Goal: Check status

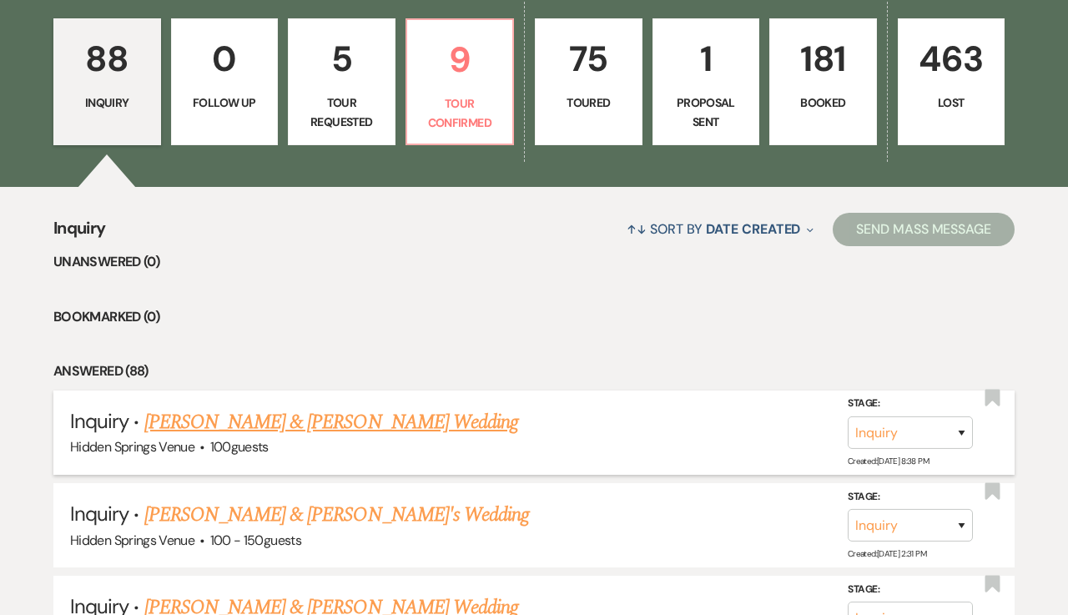
scroll to position [457, 0]
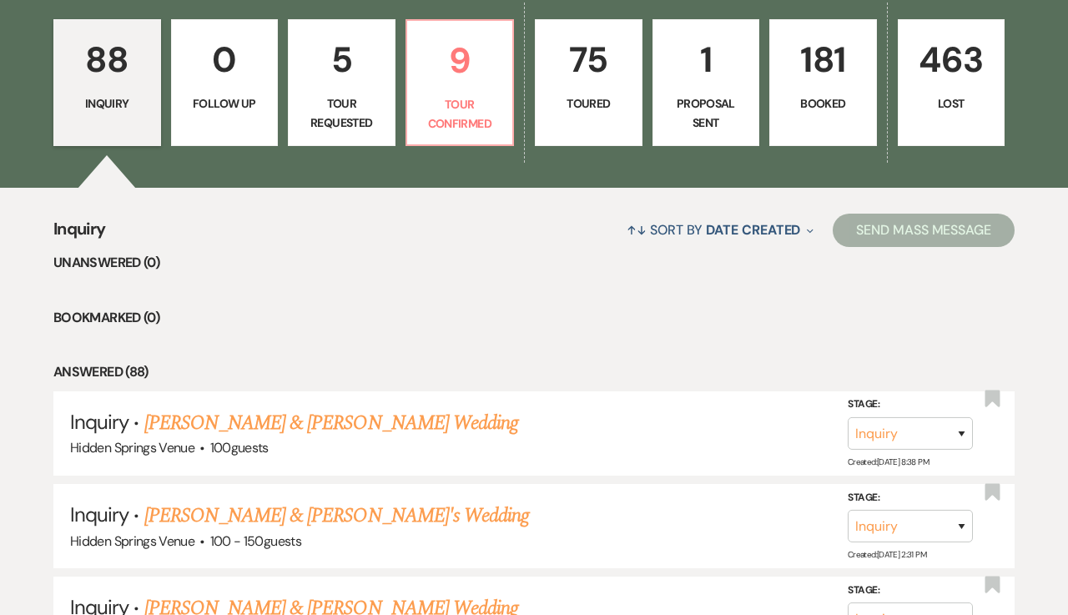
click at [828, 110] on p "Booked" at bounding box center [823, 103] width 86 height 18
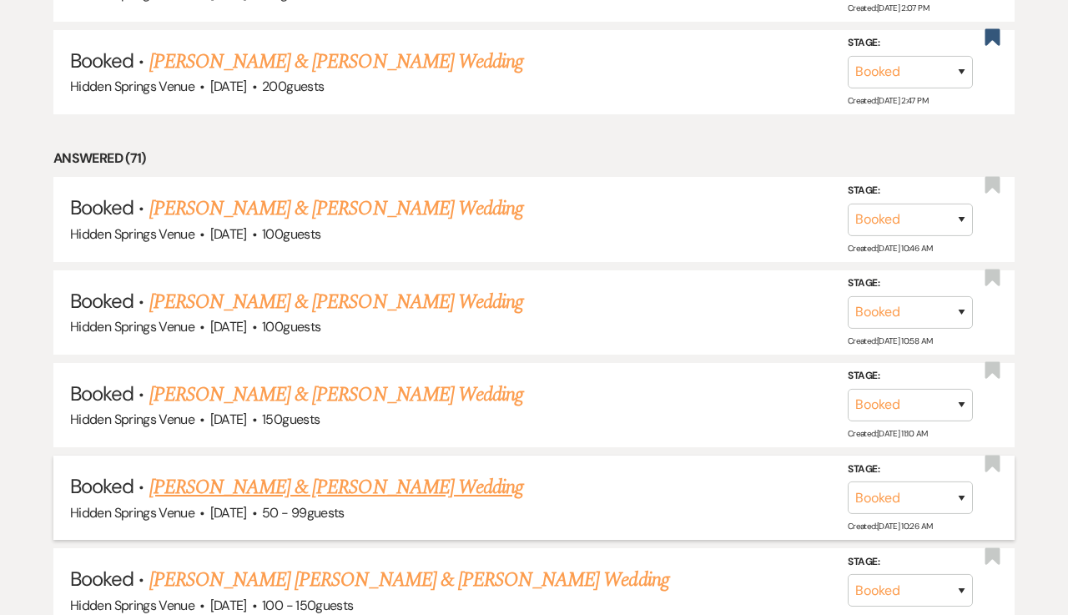
scroll to position [950, 0]
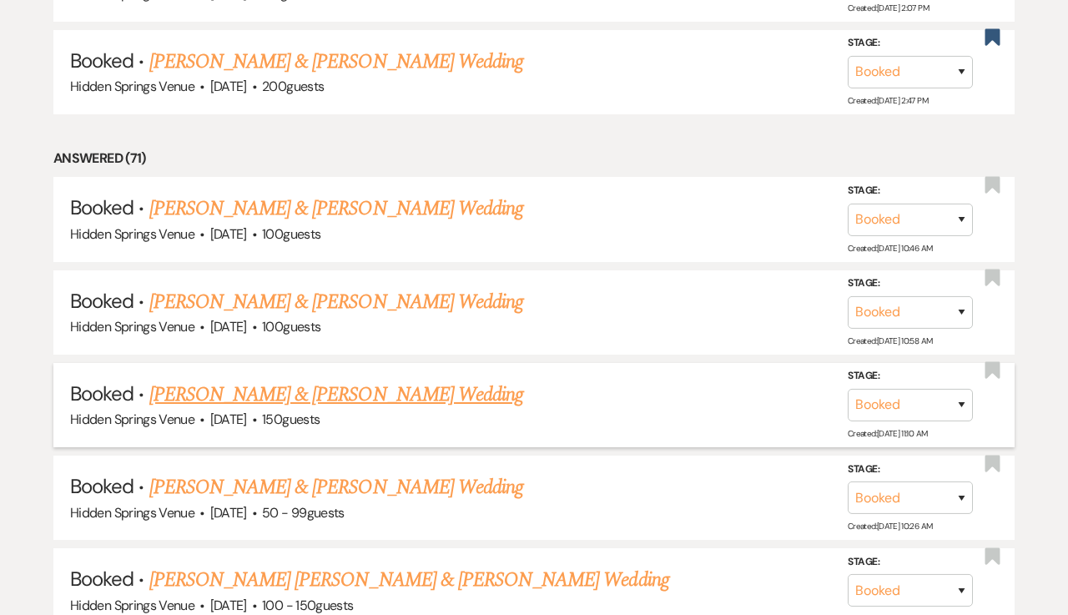
click at [487, 387] on link "[PERSON_NAME] & [PERSON_NAME] Wedding" at bounding box center [336, 395] width 374 height 30
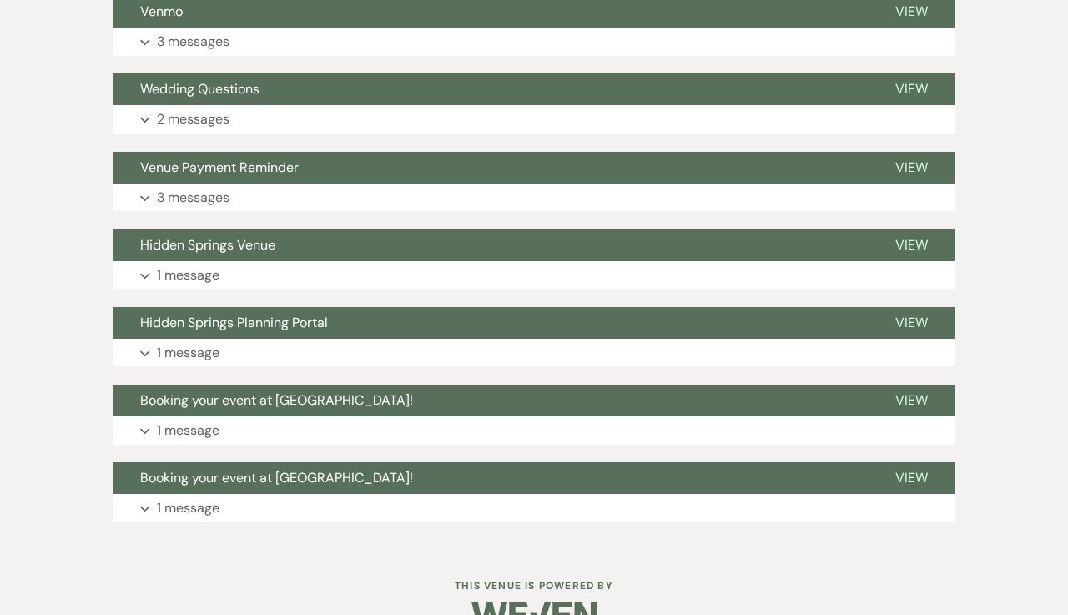
scroll to position [878, 0]
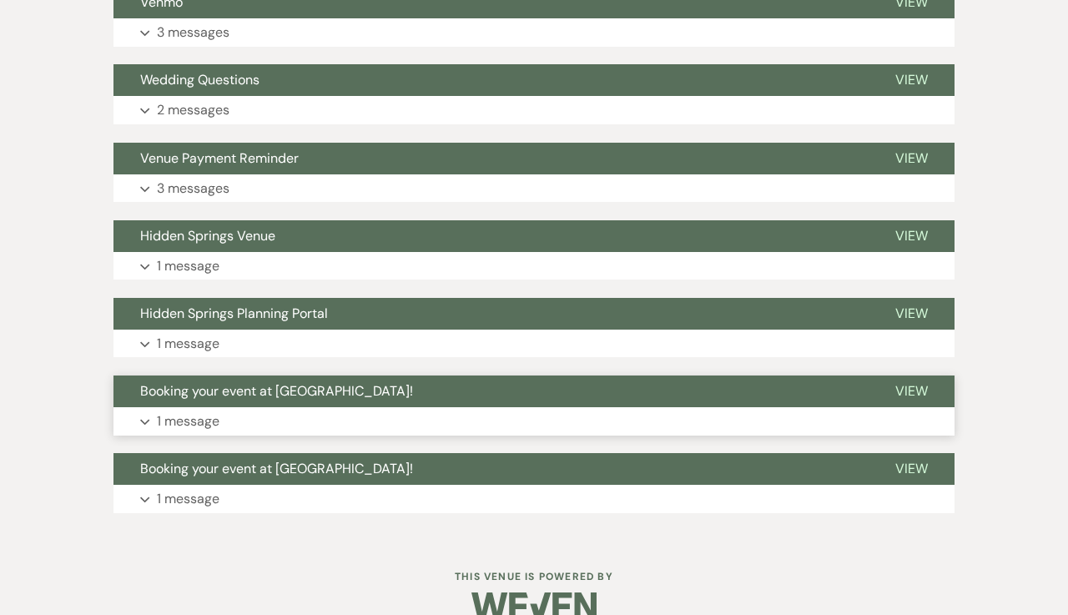
click at [188, 416] on p "1 message" at bounding box center [188, 422] width 63 height 22
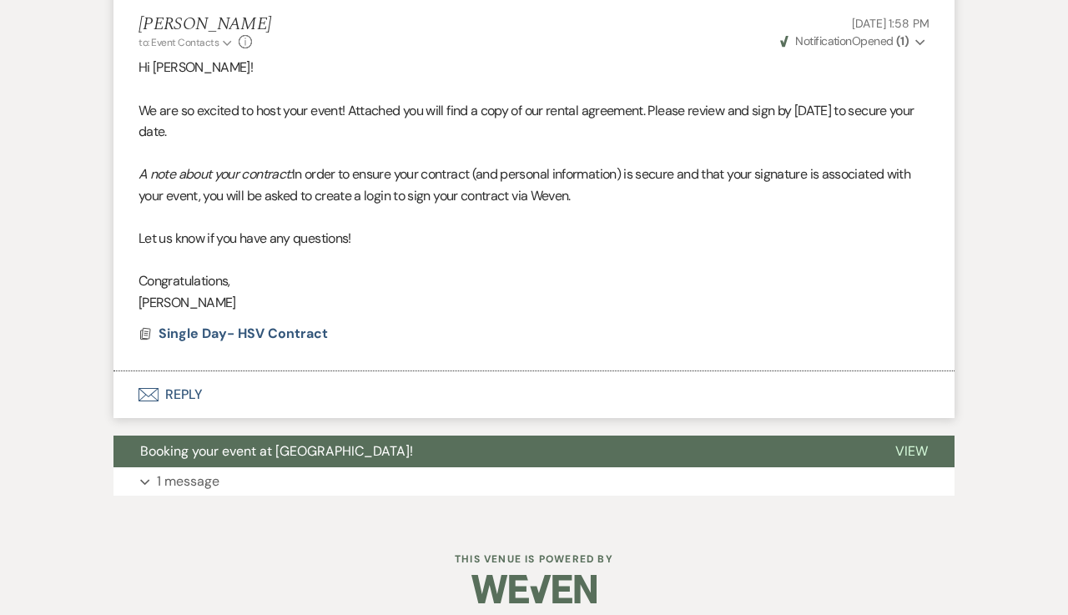
scroll to position [1287, 0]
click at [213, 326] on span "Single Day- HSV Contract" at bounding box center [243, 335] width 169 height 18
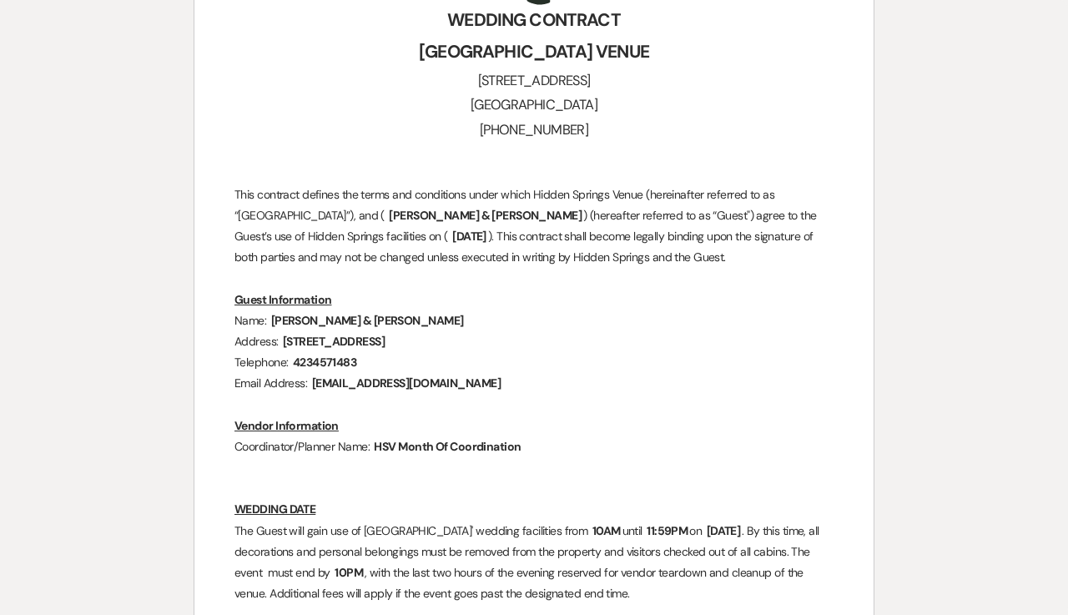
scroll to position [618, 0]
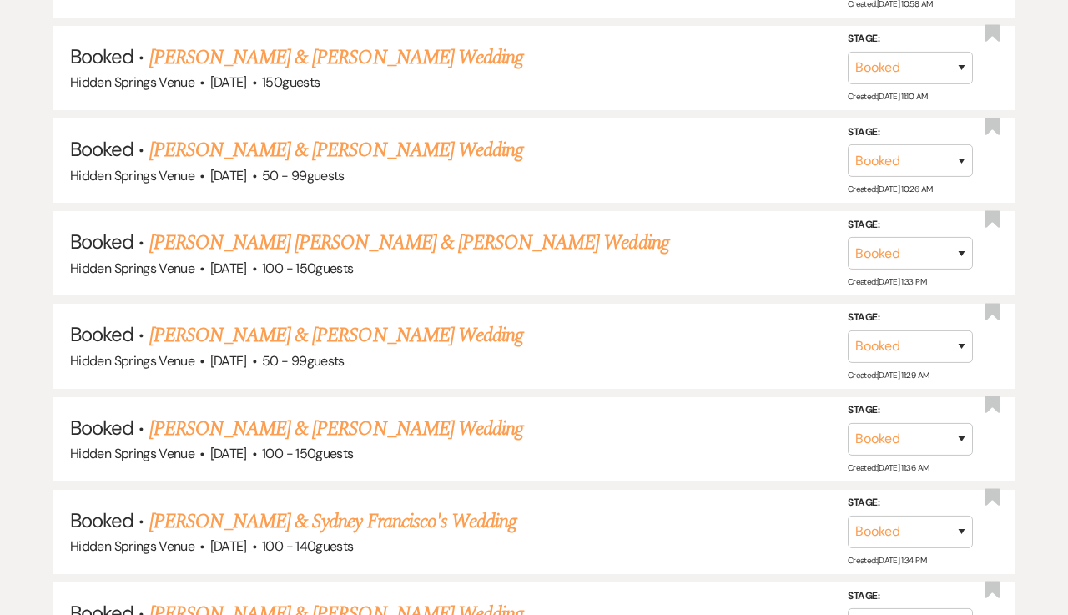
scroll to position [950, 0]
